Goal: Task Accomplishment & Management: Use online tool/utility

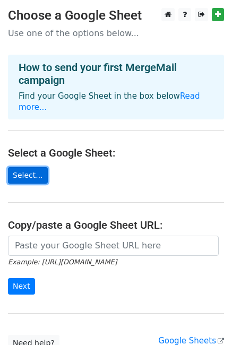
click at [28, 167] on link "Select..." at bounding box center [28, 175] width 40 height 16
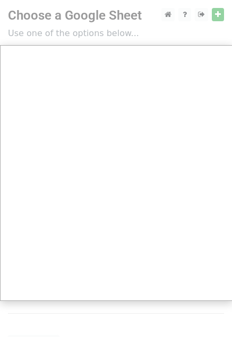
click at [164, 19] on div at bounding box center [116, 211] width 232 height 423
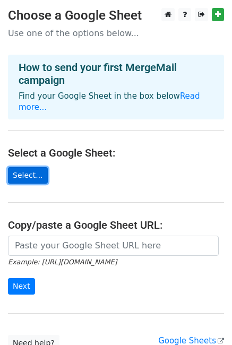
click at [27, 167] on link "Select..." at bounding box center [28, 175] width 40 height 16
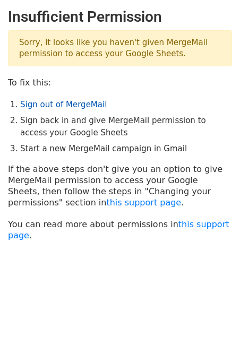
click at [49, 103] on link "Sign out of MergeMail" at bounding box center [63, 105] width 86 height 10
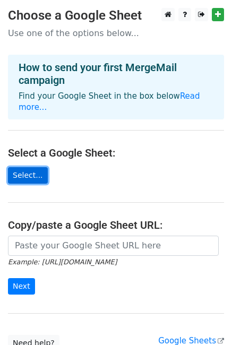
click at [19, 167] on link "Select..." at bounding box center [28, 175] width 40 height 16
click at [28, 167] on link "Select..." at bounding box center [28, 175] width 40 height 16
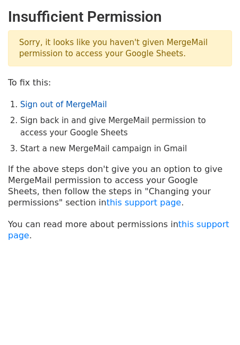
click at [59, 107] on link "Sign out of MergeMail" at bounding box center [63, 105] width 86 height 10
click at [54, 104] on link "Sign out of MergeMail" at bounding box center [63, 105] width 86 height 10
click at [61, 104] on link "Sign out of MergeMail" at bounding box center [63, 105] width 86 height 10
click at [159, 123] on li "Sign back in and give MergeMail permission to access your Google Sheets" at bounding box center [126, 127] width 212 height 24
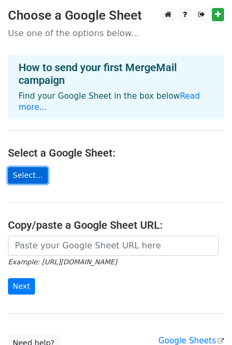
click at [17, 167] on link "Select..." at bounding box center [28, 175] width 40 height 16
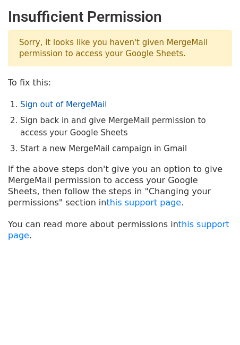
click at [80, 100] on link "Sign out of MergeMail" at bounding box center [63, 105] width 86 height 10
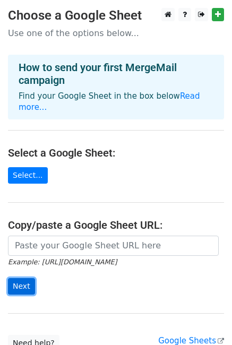
click at [18, 278] on input "Next" at bounding box center [21, 286] width 27 height 16
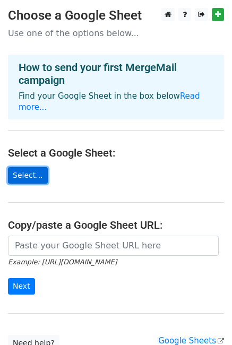
click at [35, 167] on link "Select..." at bounding box center [28, 175] width 40 height 16
click at [21, 167] on link "Select..." at bounding box center [28, 175] width 40 height 16
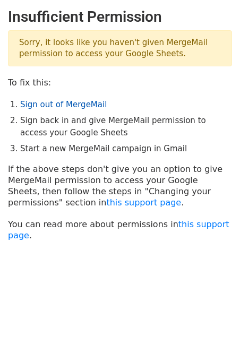
click at [45, 102] on link "Sign out of MergeMail" at bounding box center [63, 105] width 86 height 10
click at [71, 102] on link "Sign out of MergeMail" at bounding box center [63, 105] width 86 height 10
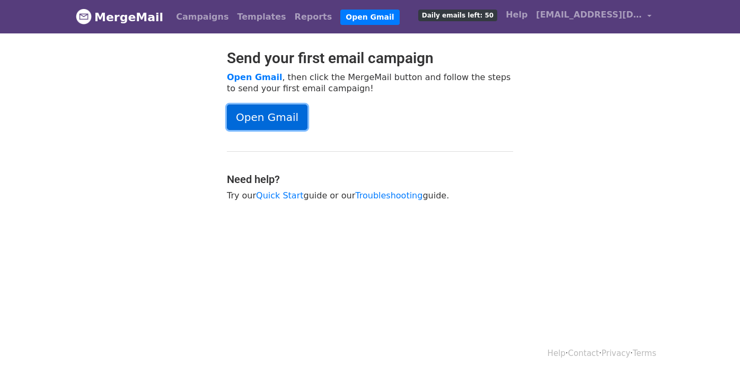
click at [272, 111] on link "Open Gmail" at bounding box center [267, 116] width 81 height 25
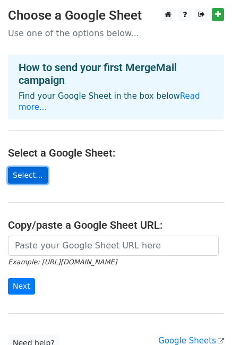
click at [21, 167] on link "Select..." at bounding box center [28, 175] width 40 height 16
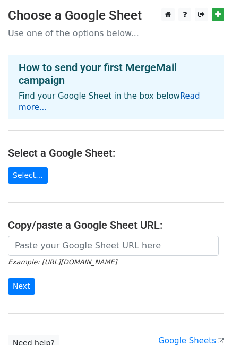
click at [187, 94] on link "Read more..." at bounding box center [109, 101] width 181 height 21
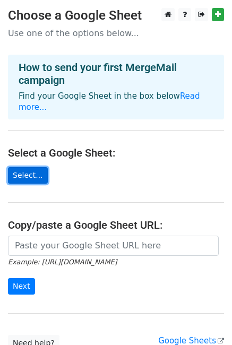
click at [22, 167] on link "Select..." at bounding box center [28, 175] width 40 height 16
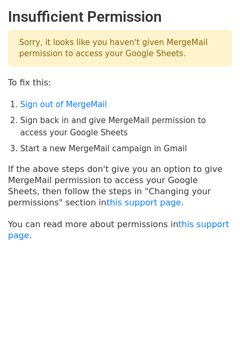
click at [56, 149] on li "Start a new MergeMail campaign in Gmail" at bounding box center [126, 149] width 212 height 12
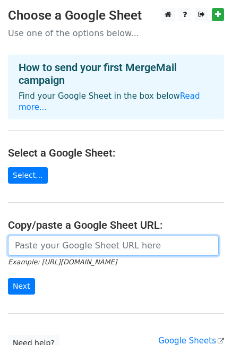
click at [43, 235] on input "url" at bounding box center [113, 245] width 211 height 20
paste input "[URL][DOMAIN_NAME]"
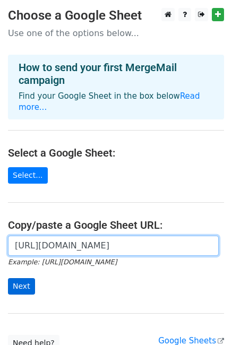
type input "[URL][DOMAIN_NAME]"
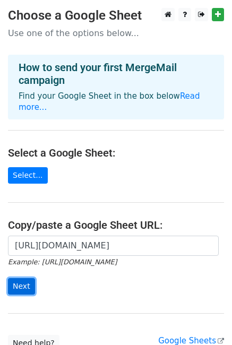
scroll to position [0, 0]
click at [26, 278] on input "Next" at bounding box center [21, 286] width 27 height 16
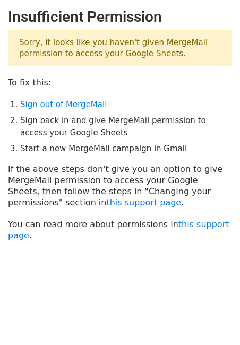
click at [53, 164] on p "If the above steps don't give you an option to give MergeMail permission to acc…" at bounding box center [120, 185] width 224 height 45
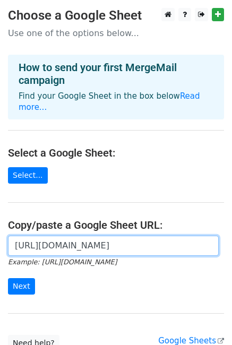
scroll to position [0, 228]
drag, startPoint x: 174, startPoint y: 237, endPoint x: 237, endPoint y: 233, distance: 62.2
click at [231, 233] on html "Choose a Google Sheet Use one of the options below... How to send your first Me…" at bounding box center [116, 218] width 232 height 436
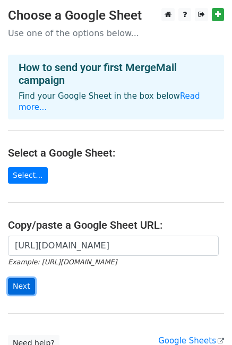
scroll to position [0, 0]
click at [20, 278] on input "Next" at bounding box center [21, 286] width 27 height 16
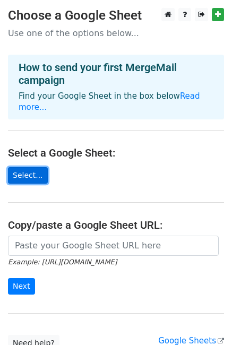
click at [23, 167] on link "Select..." at bounding box center [28, 175] width 40 height 16
click at [20, 167] on link "Select..." at bounding box center [28, 175] width 40 height 16
click at [21, 167] on link "Select..." at bounding box center [28, 175] width 40 height 16
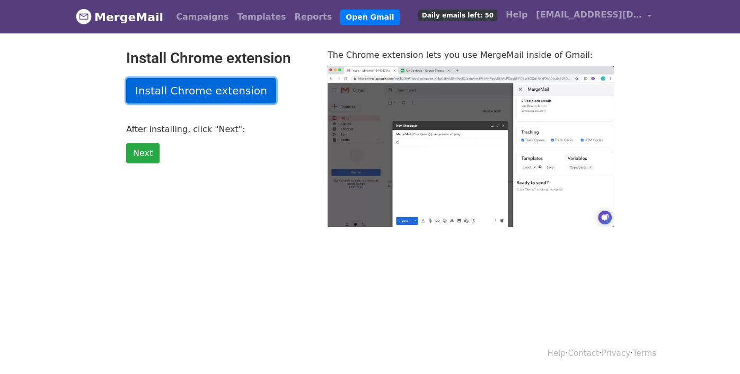
click at [190, 88] on link "Install Chrome extension" at bounding box center [201, 90] width 150 height 25
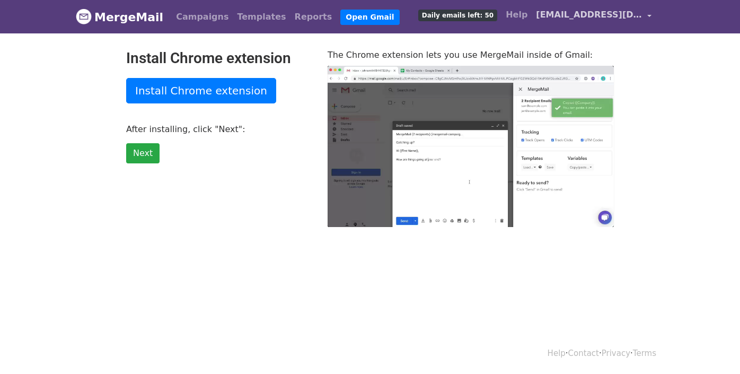
click at [643, 17] on link "eu.lgms.project@gmail.com" at bounding box center [594, 16] width 124 height 25
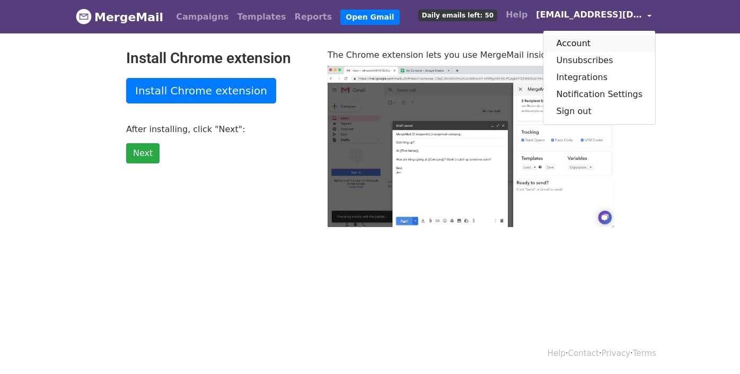
click at [604, 40] on link "Account" at bounding box center [600, 43] width 112 height 17
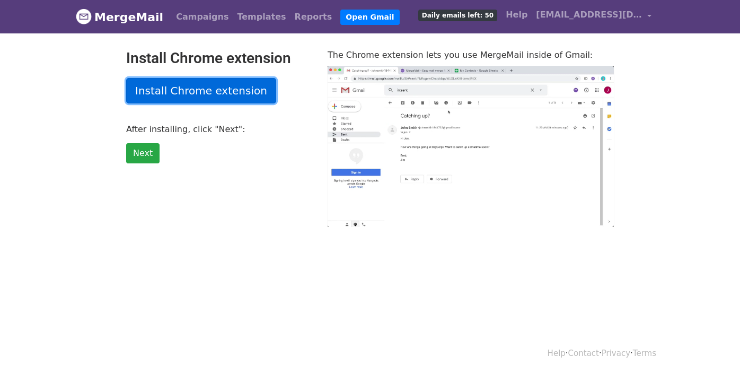
click at [189, 91] on link "Install Chrome extension" at bounding box center [201, 90] width 150 height 25
type input "53.68"
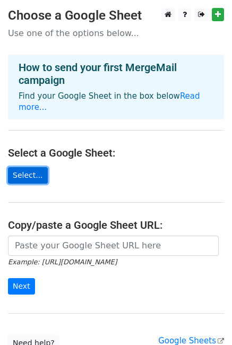
click at [31, 167] on link "Select..." at bounding box center [28, 175] width 40 height 16
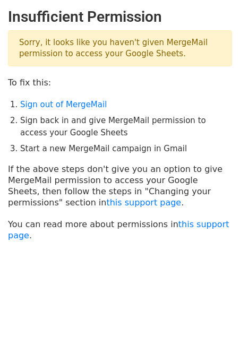
click at [150, 187] on p "If the above steps don't give you an option to give MergeMail permission to acc…" at bounding box center [120, 185] width 224 height 45
